Goal: Navigation & Orientation: Find specific page/section

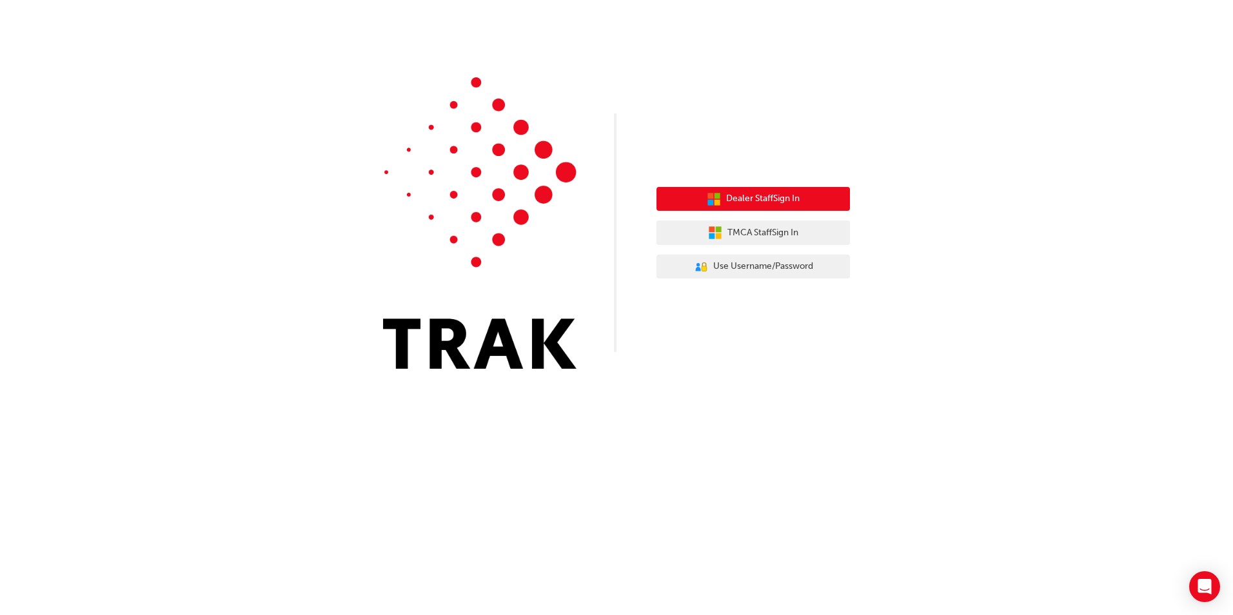
click at [816, 200] on button "Dealer Staff Sign In" at bounding box center [752, 199] width 193 height 25
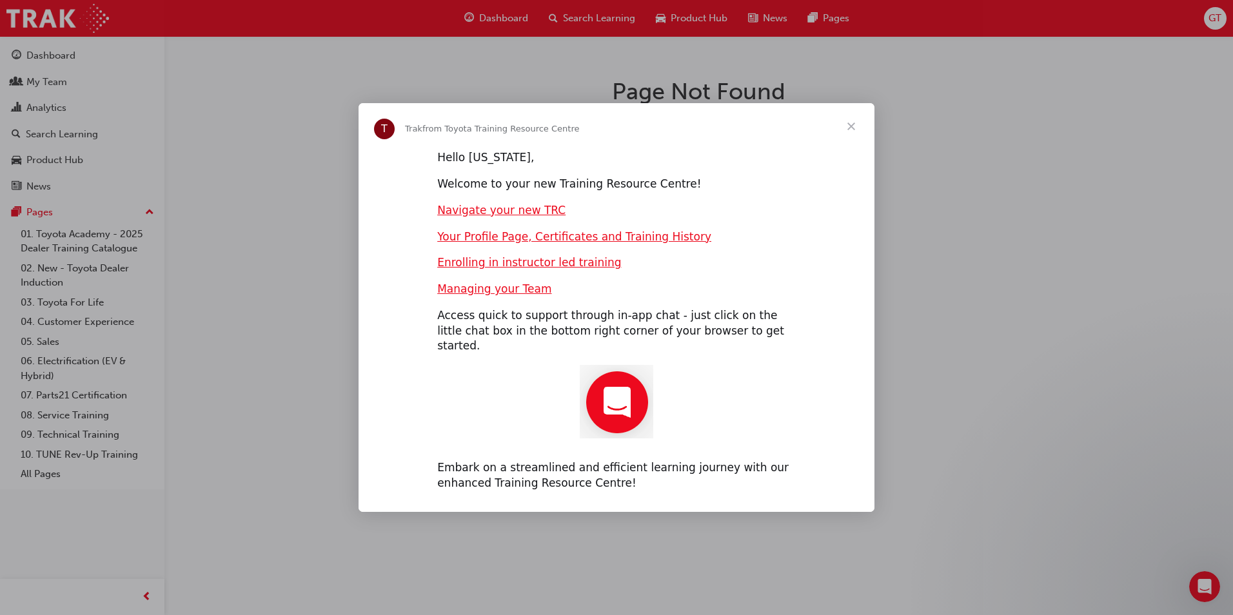
click at [858, 133] on span "Close" at bounding box center [851, 126] width 46 height 46
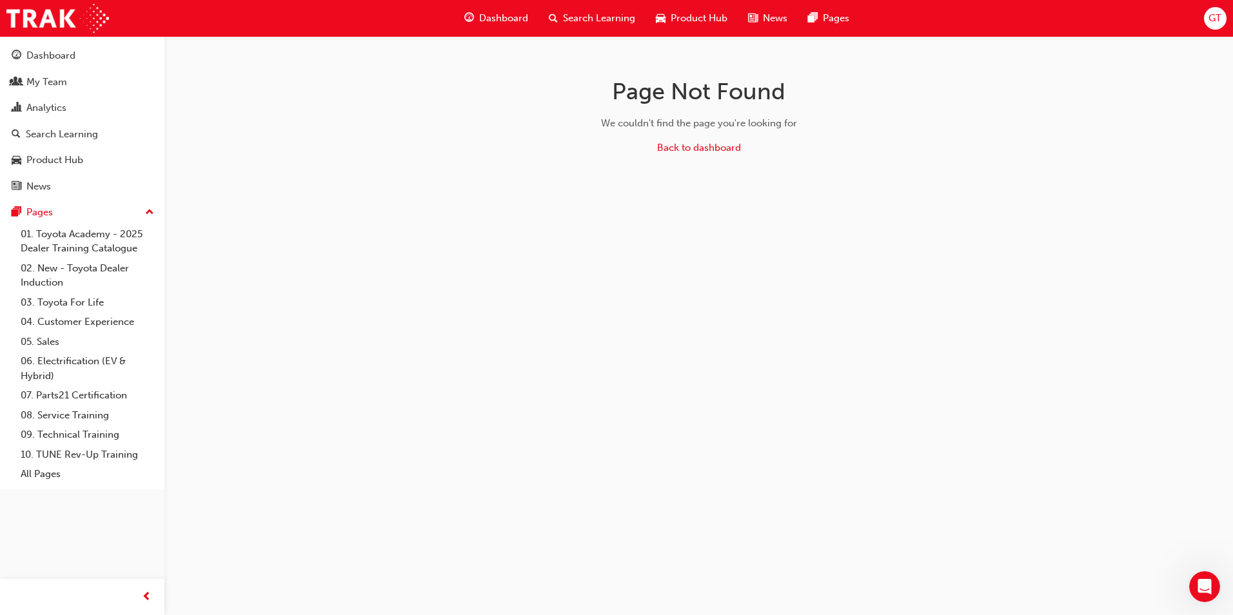
click at [484, 19] on span "Dashboard" at bounding box center [503, 18] width 49 height 15
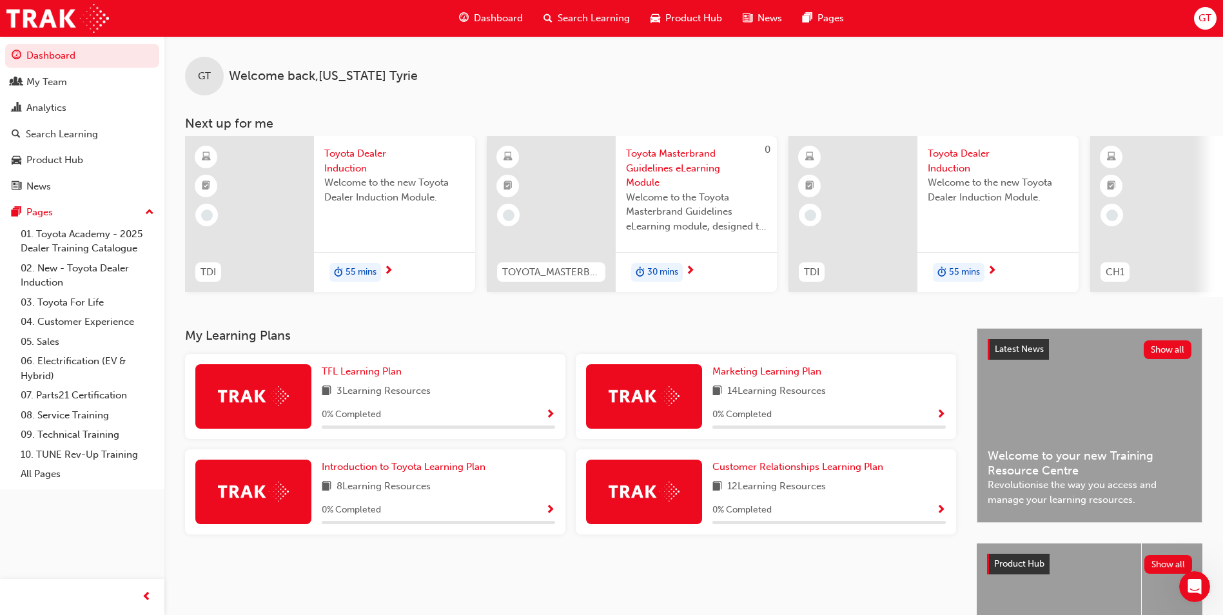
click at [1212, 13] on span "GT" at bounding box center [1205, 18] width 13 height 15
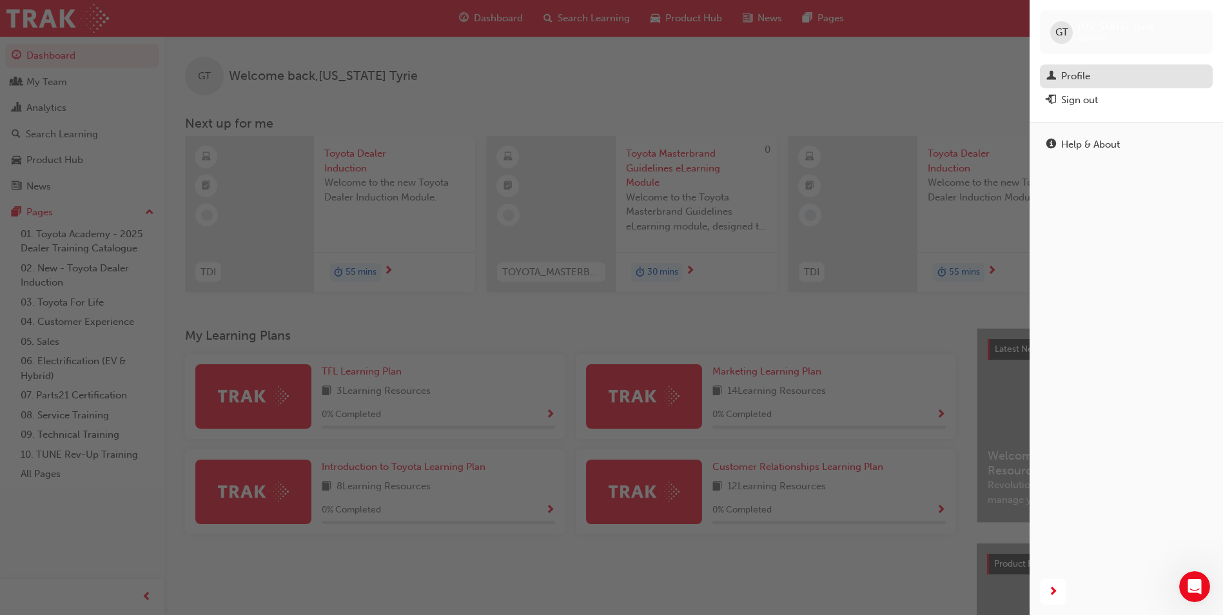
click at [1078, 82] on div "Profile" at bounding box center [1075, 76] width 29 height 15
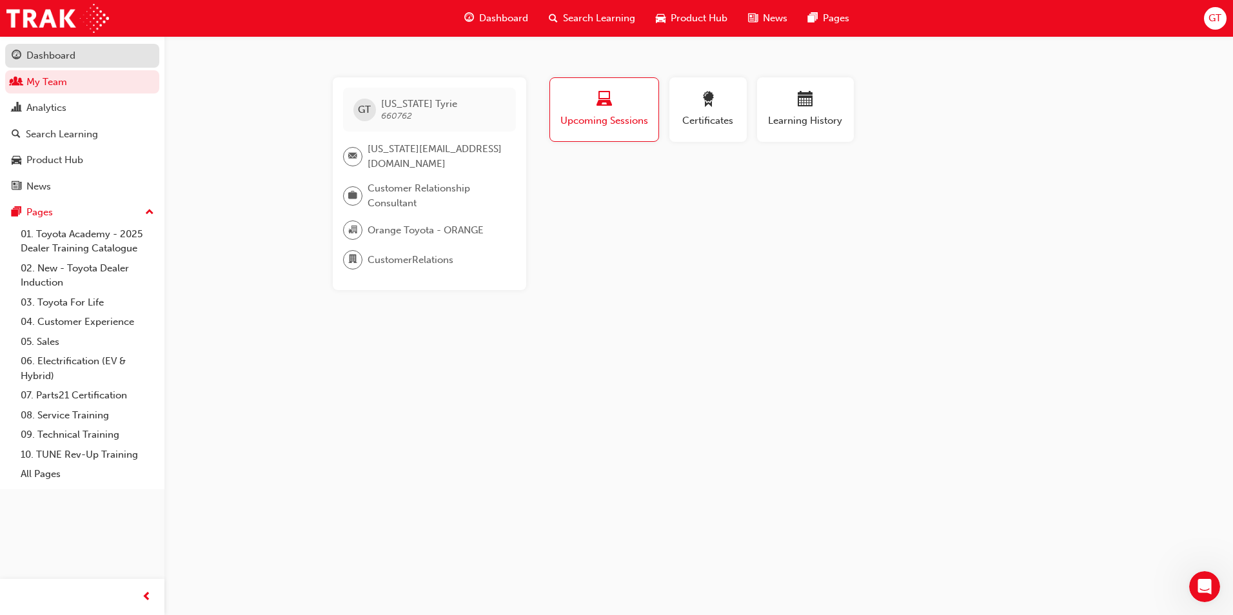
click at [65, 58] on div "Dashboard" at bounding box center [50, 55] width 49 height 15
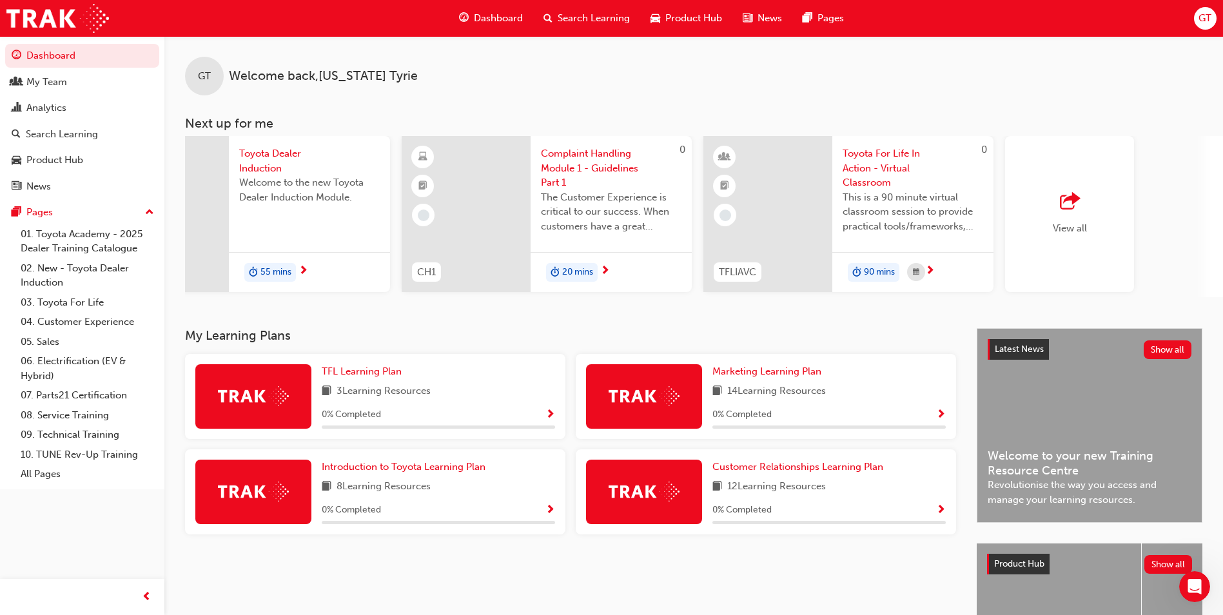
scroll to position [0, 716]
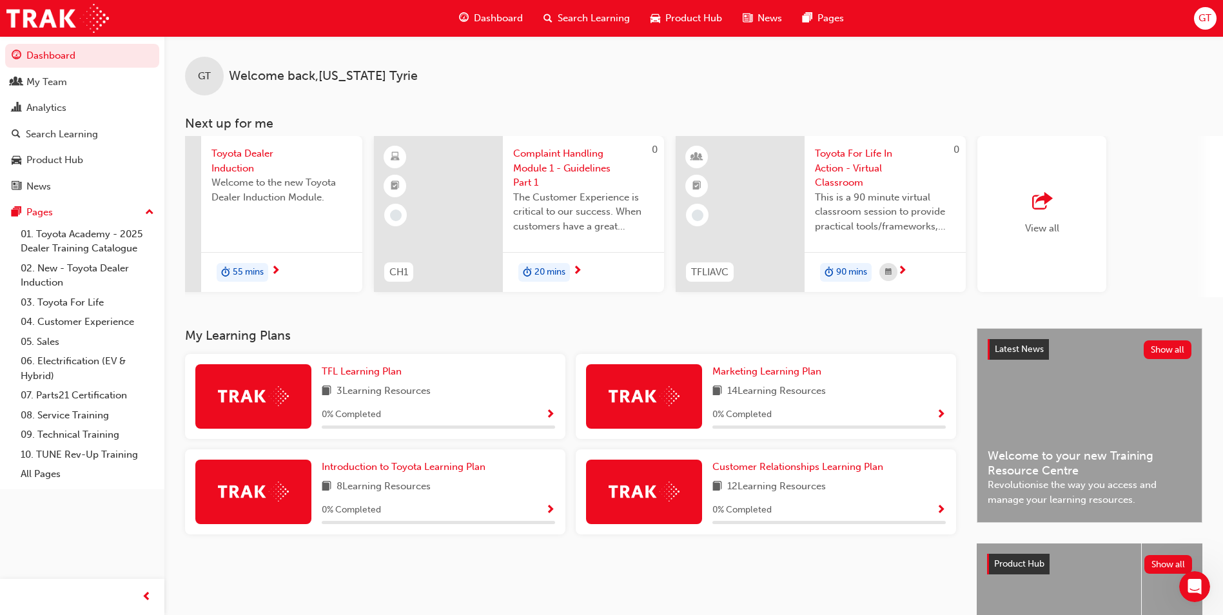
click at [1038, 244] on div "View all" at bounding box center [1042, 214] width 129 height 156
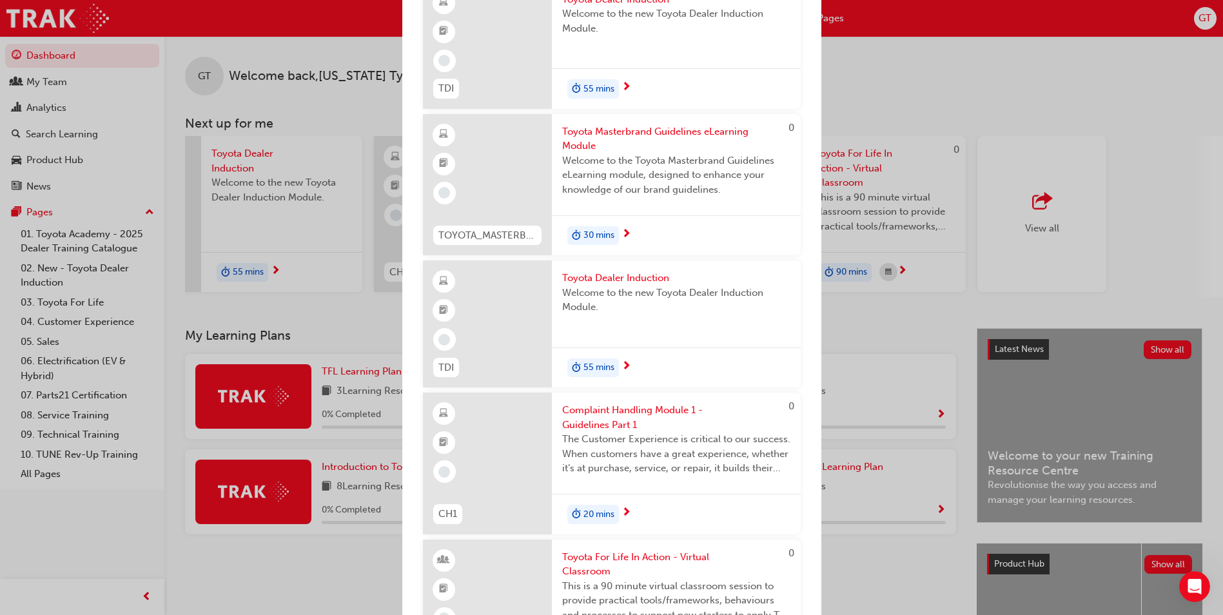
scroll to position [0, 0]
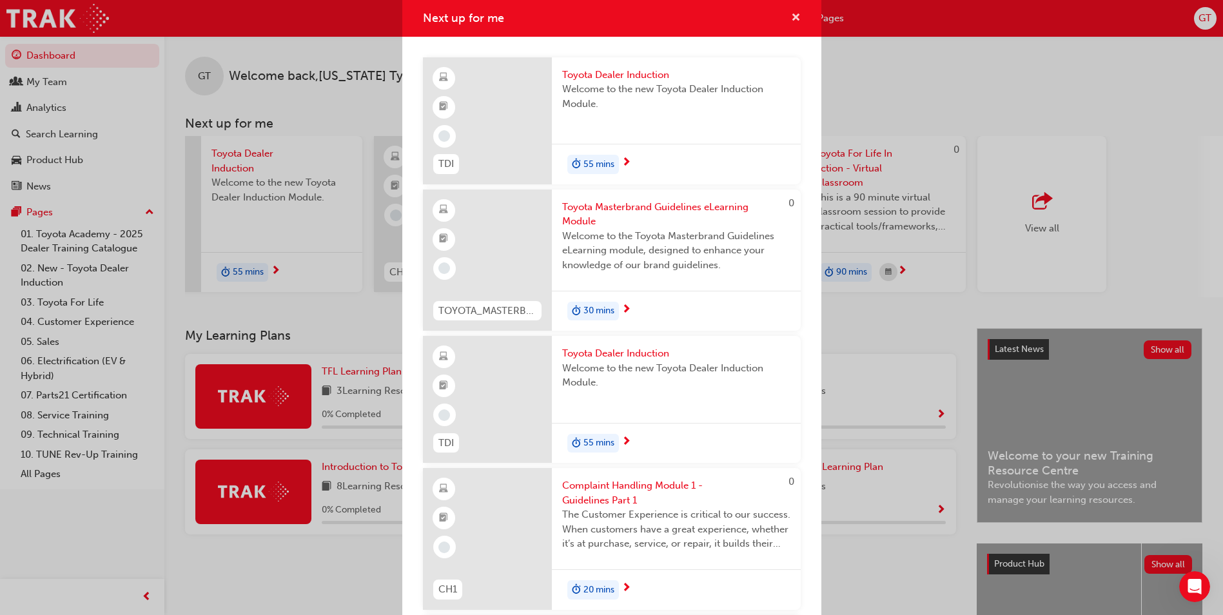
click at [791, 19] on span "cross-icon" at bounding box center [796, 19] width 10 height 12
